Goal: Entertainment & Leisure: Consume media (video, audio)

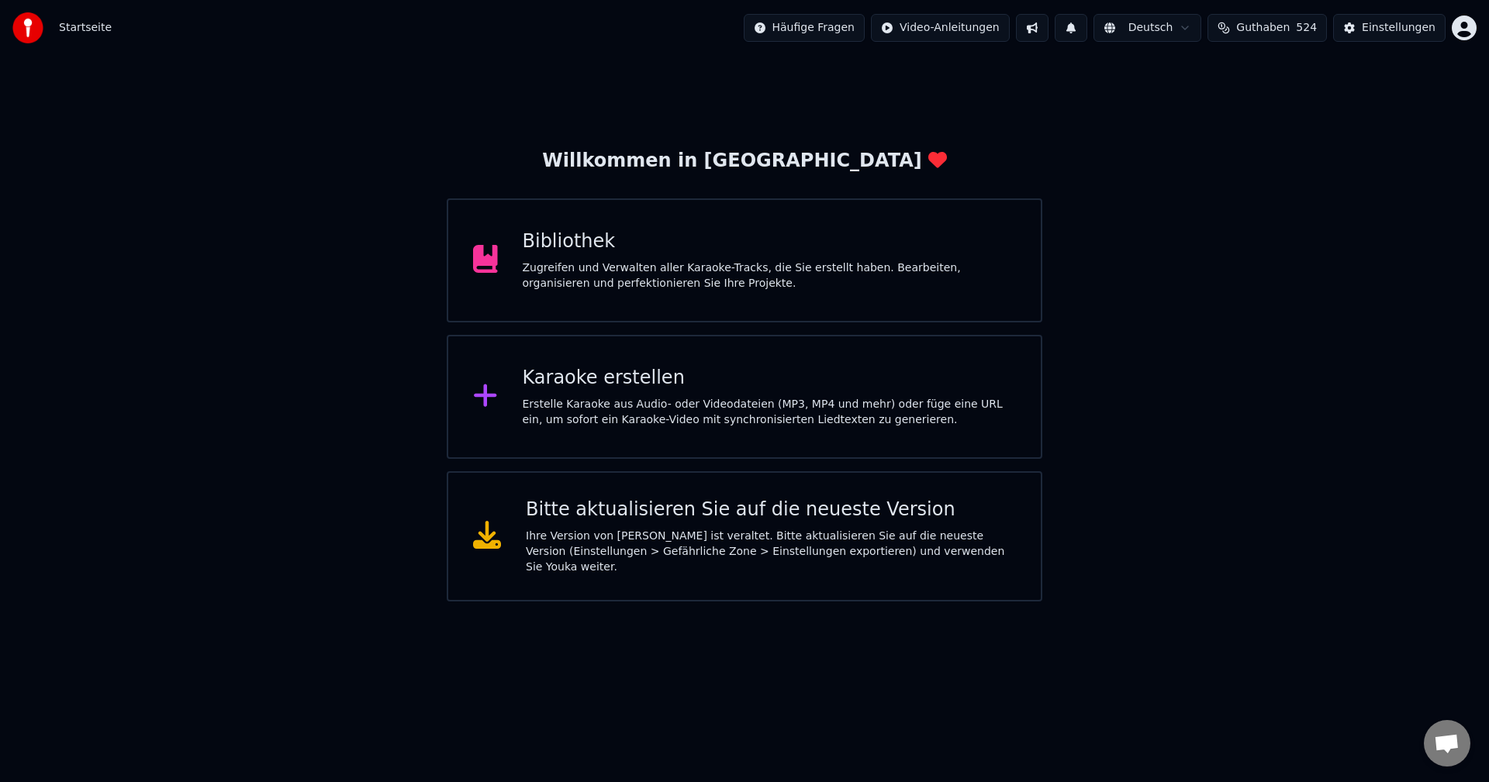
click at [568, 255] on div "Bibliothek Zugreifen und Verwalten aller Karaoke-Tracks, die Sie erstellt haben…" at bounding box center [770, 261] width 494 height 62
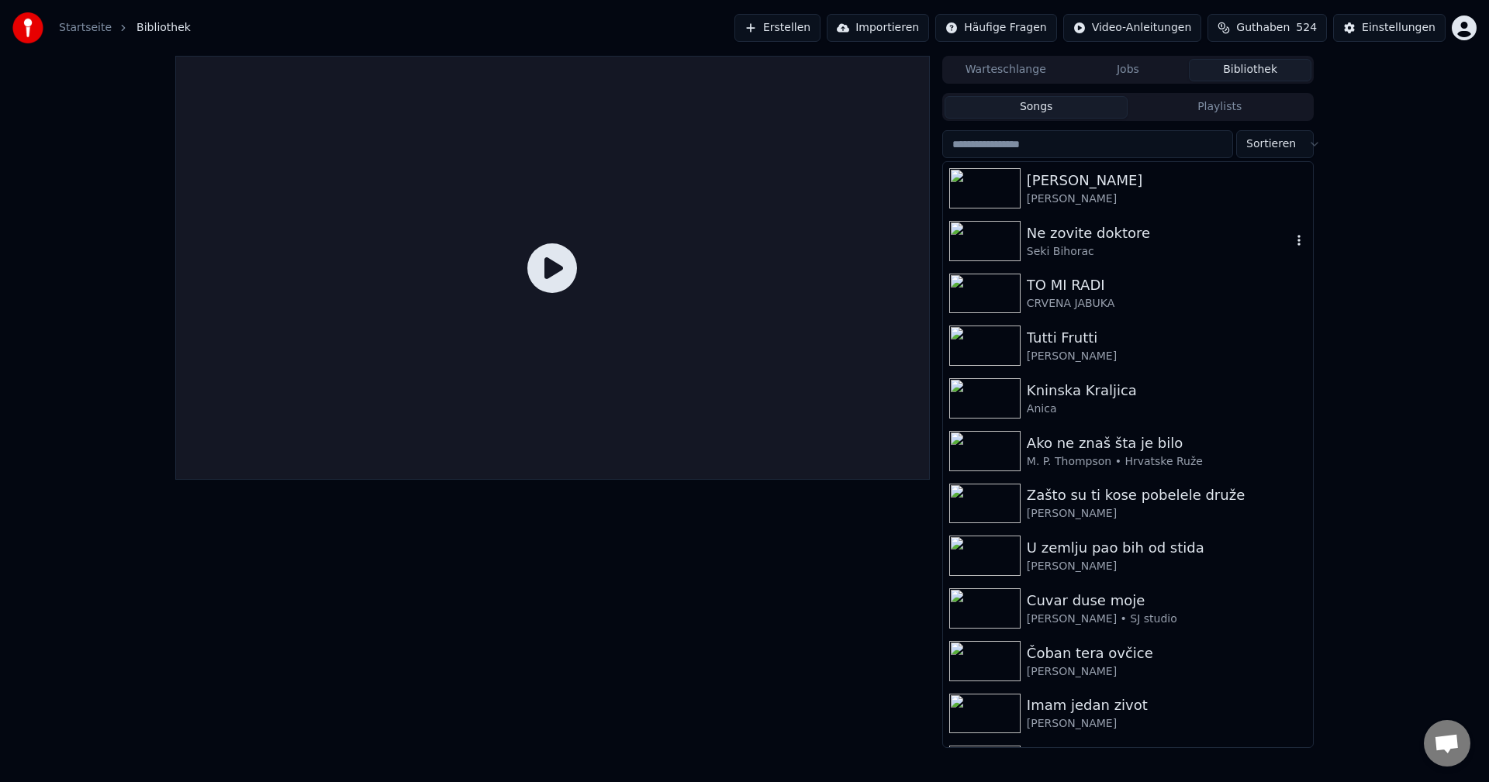
click at [983, 242] on img at bounding box center [984, 241] width 71 height 40
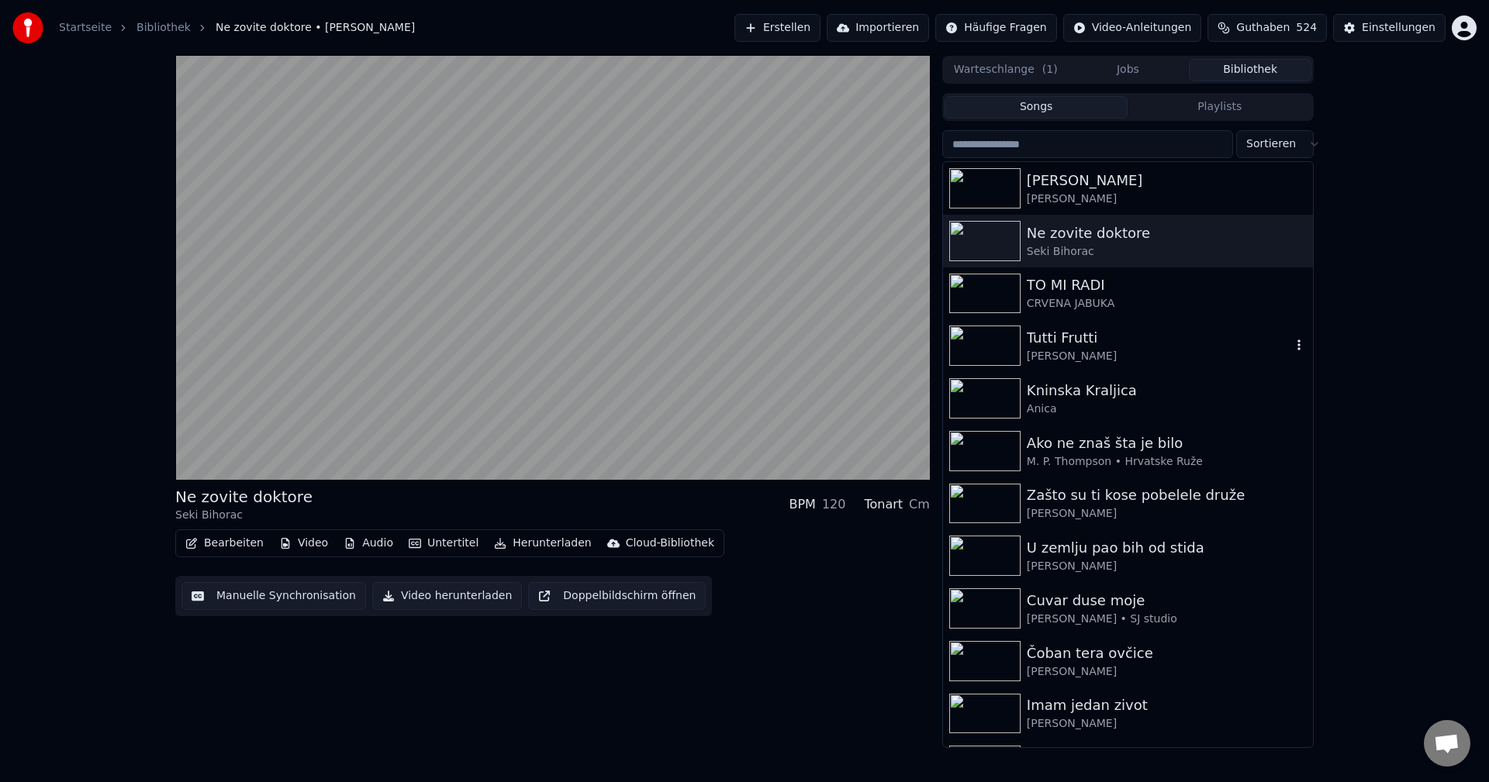
click at [958, 341] on img at bounding box center [984, 346] width 71 height 40
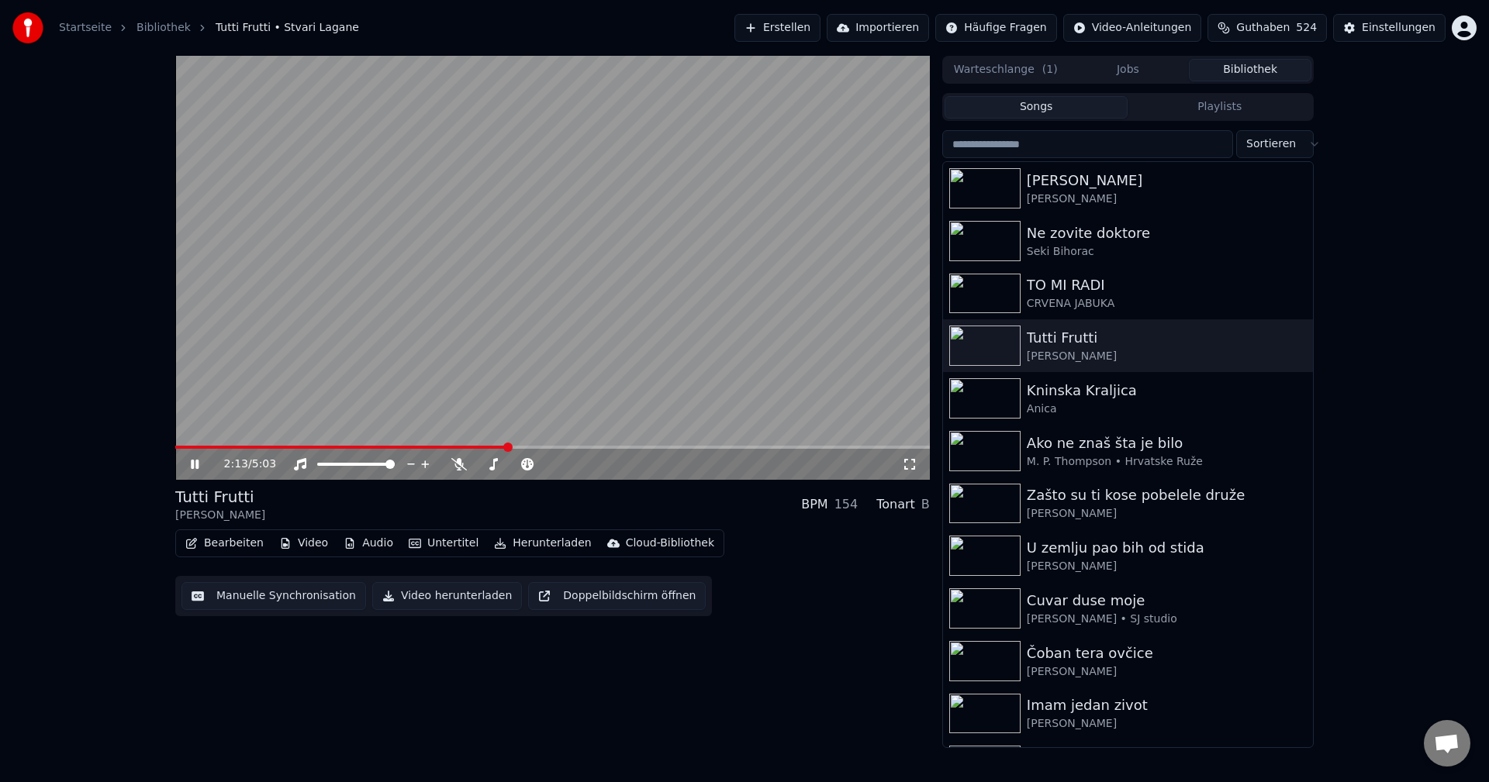
click at [545, 447] on span at bounding box center [552, 447] width 755 height 3
click at [576, 449] on span at bounding box center [552, 447] width 755 height 3
click at [993, 447] on img at bounding box center [984, 451] width 71 height 40
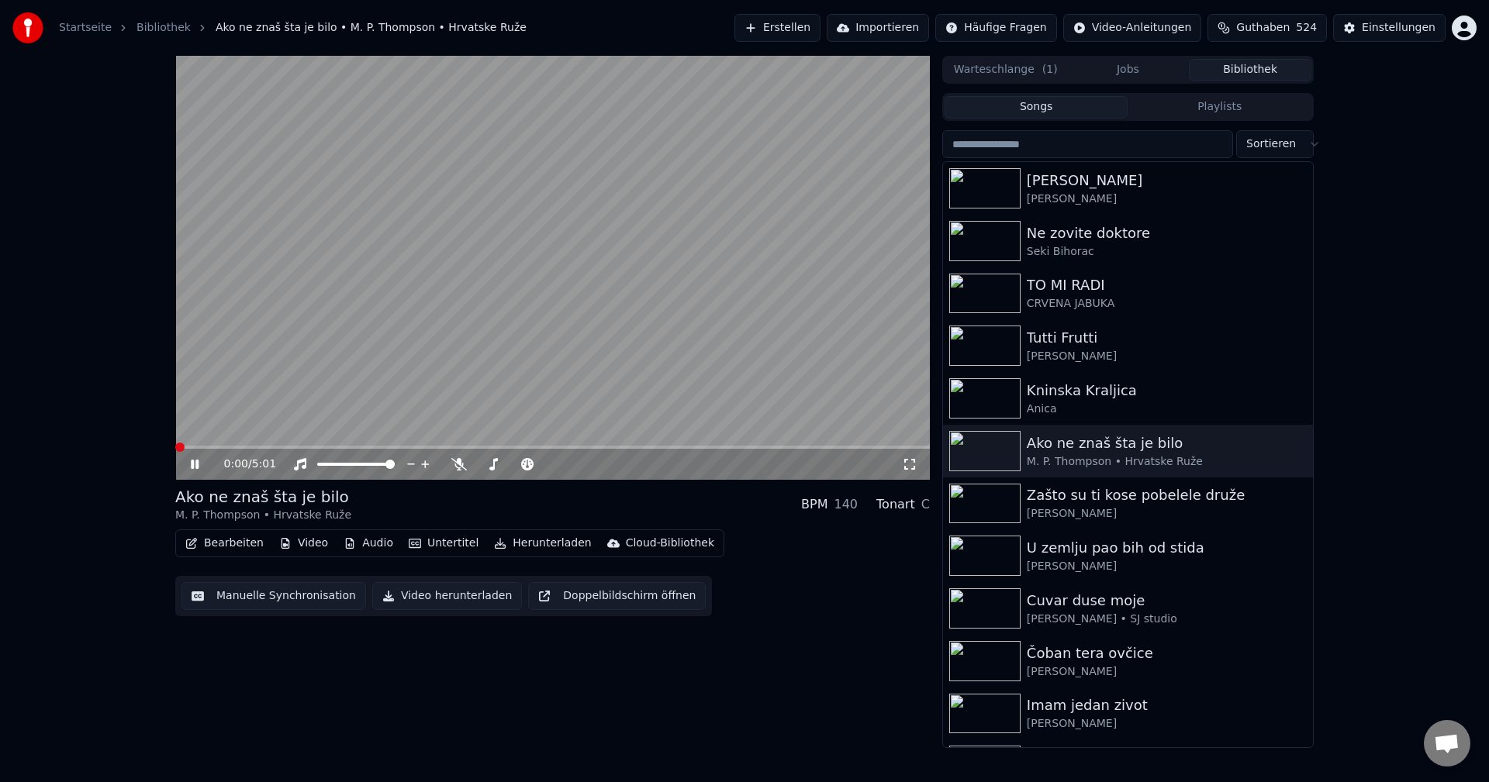
click at [175, 449] on span at bounding box center [552, 447] width 755 height 3
click at [174, 447] on div "0:21 / 5:01 Ako ne znaš šta je bilo M. P. Thompson • Hrvatske Ruže BPM 140 Tona…" at bounding box center [744, 402] width 1163 height 692
click at [175, 447] on span at bounding box center [175, 447] width 0 height 3
click at [174, 447] on div "0:51 / 5:01 Ako ne znaš šta je bilo M. P. Thompson • Hrvatske Ruže BPM 140 Tona…" at bounding box center [744, 402] width 1163 height 692
click at [177, 447] on span at bounding box center [176, 447] width 2 height 3
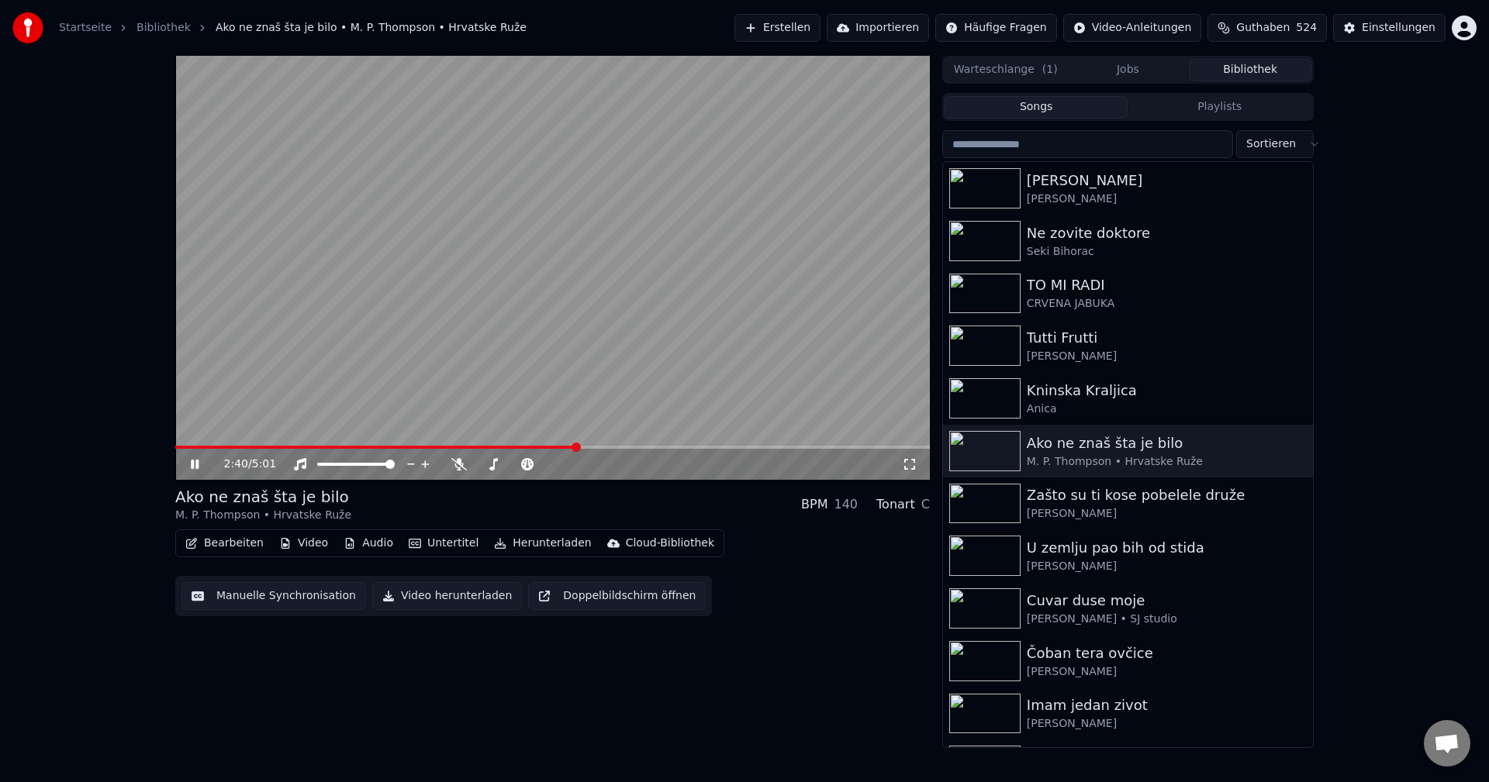
click at [177, 448] on span at bounding box center [376, 447] width 402 height 3
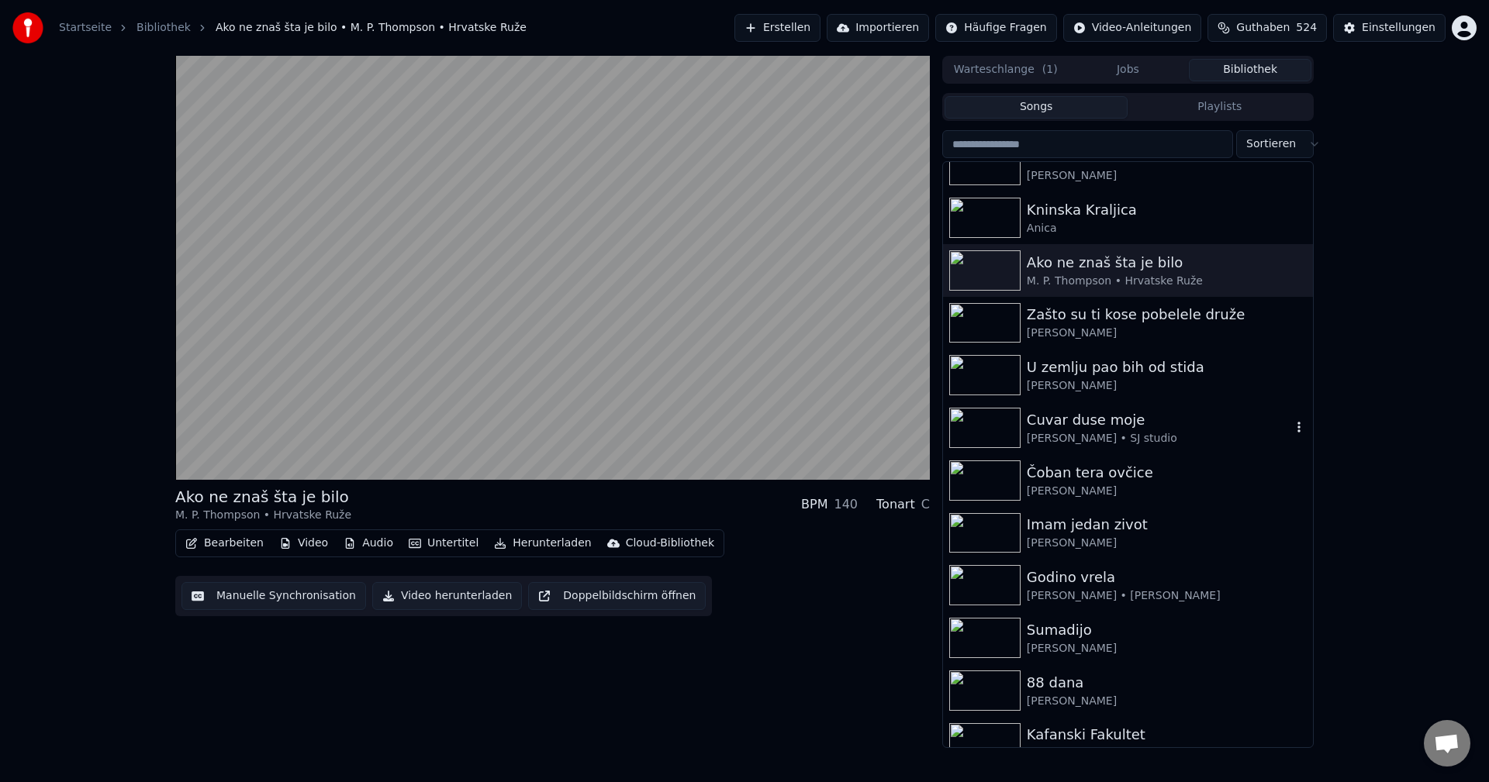
scroll to position [233, 0]
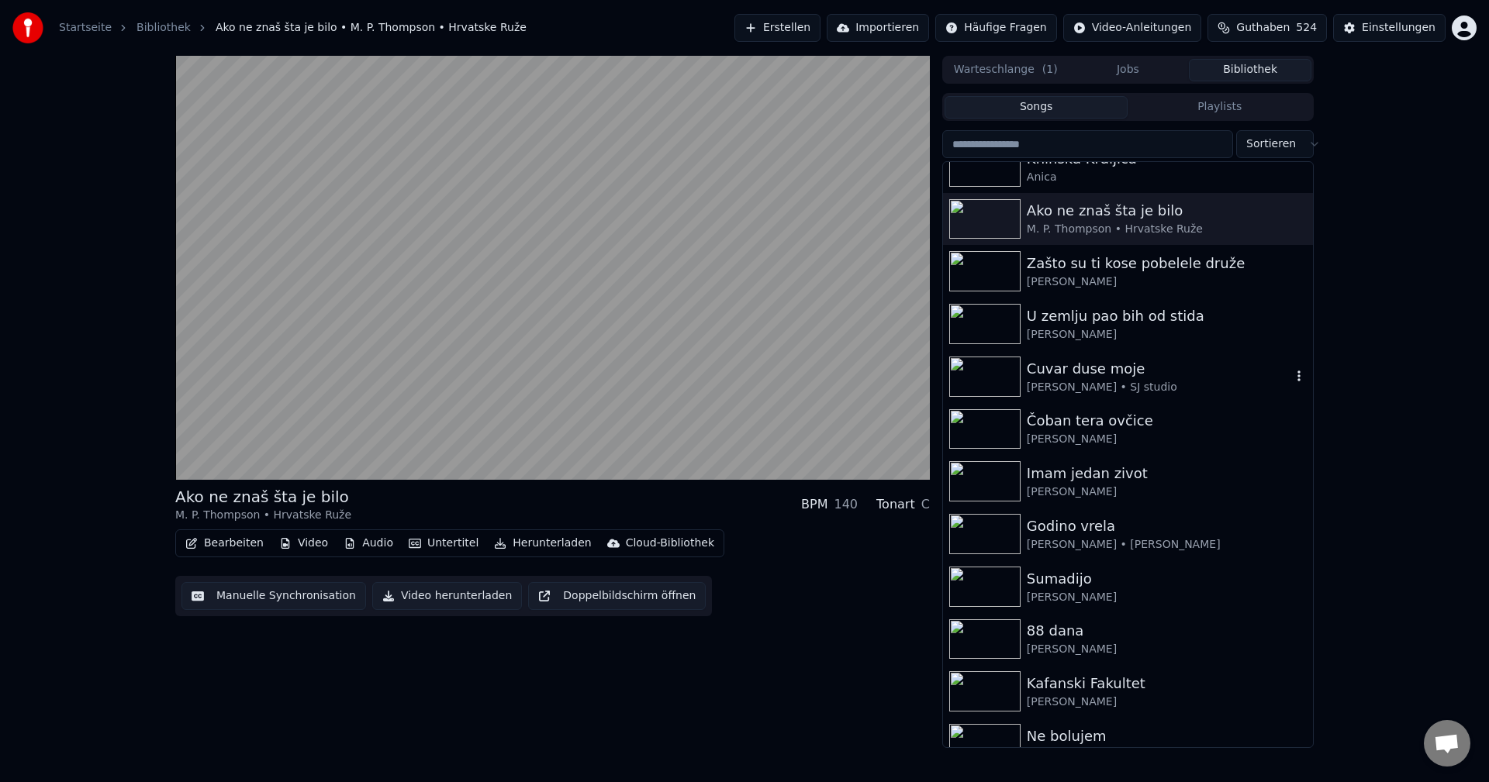
click at [1000, 379] on img at bounding box center [984, 377] width 71 height 40
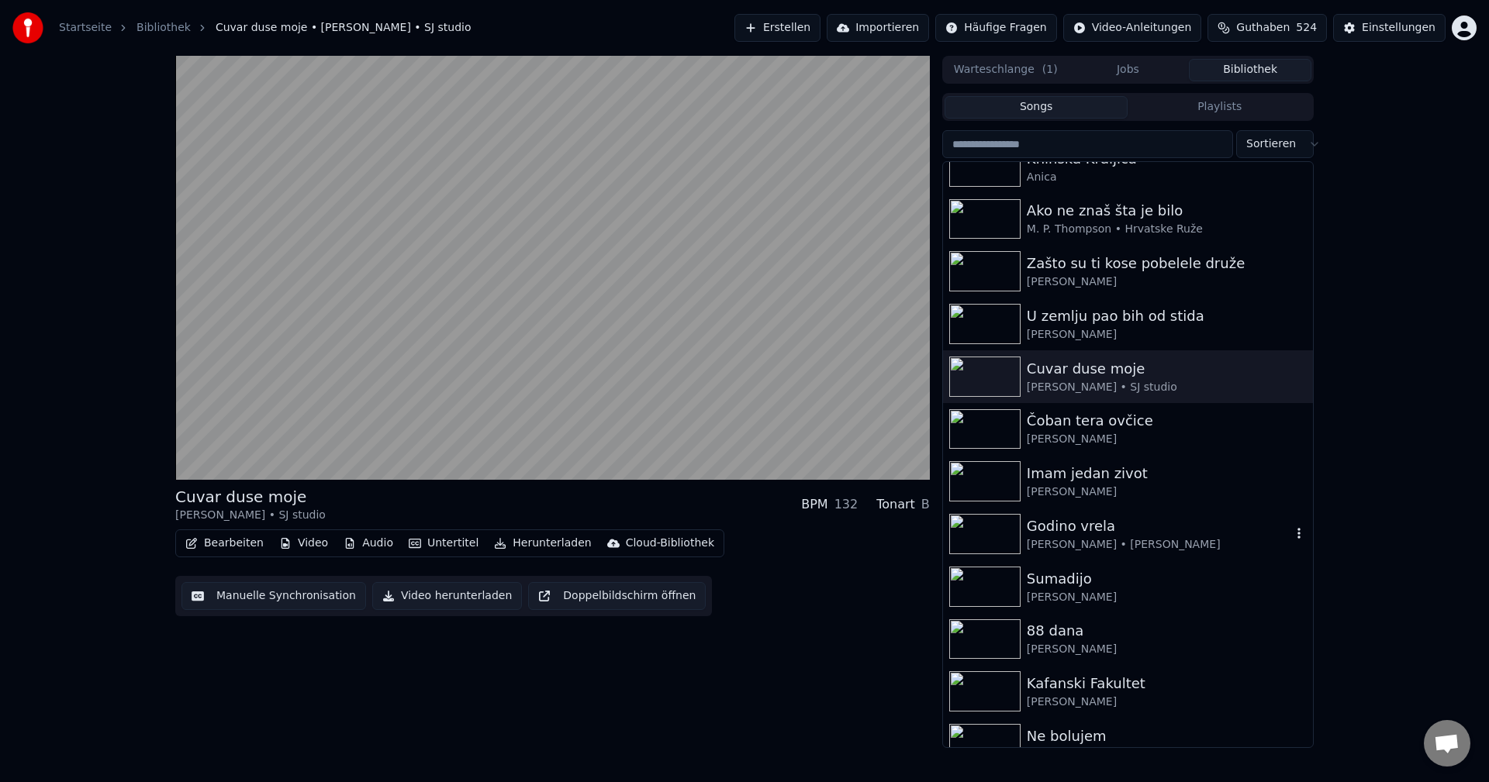
click at [980, 547] on img at bounding box center [984, 534] width 71 height 40
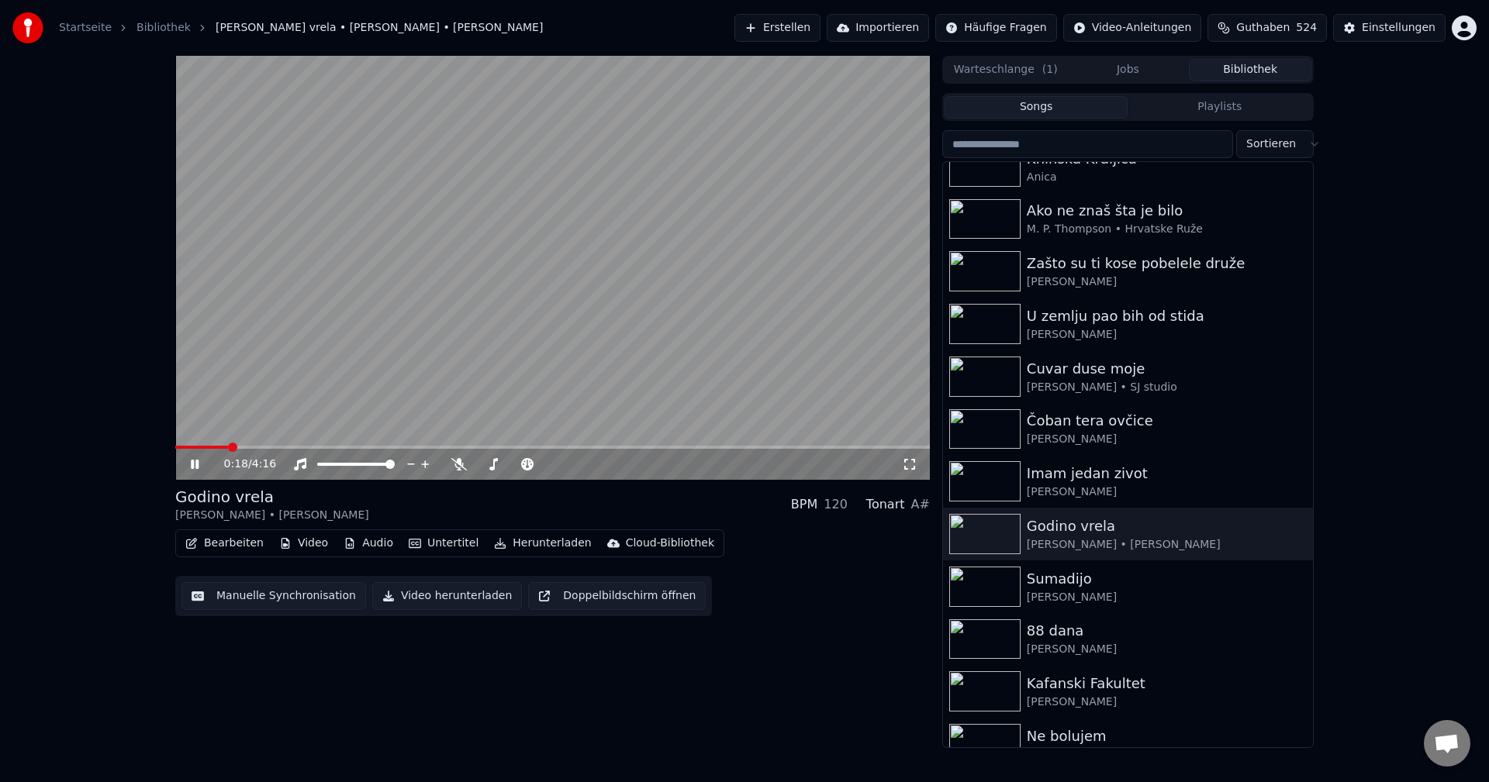
click at [228, 447] on span at bounding box center [552, 447] width 755 height 3
click at [177, 447] on span at bounding box center [303, 447] width 257 height 3
click at [455, 464] on icon at bounding box center [459, 464] width 16 height 12
